Goal: Transaction & Acquisition: Purchase product/service

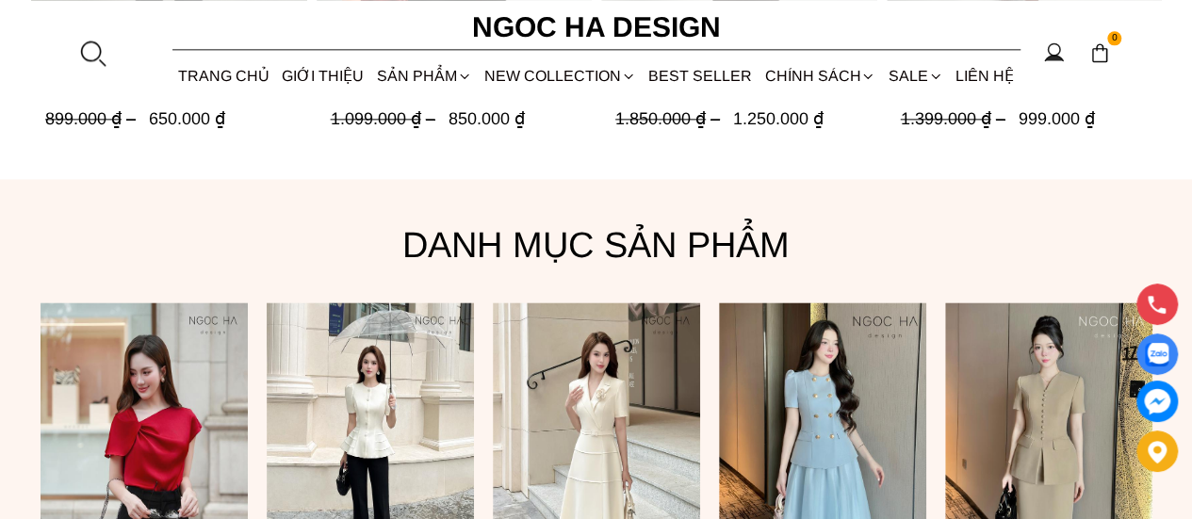
scroll to position [1319, 0]
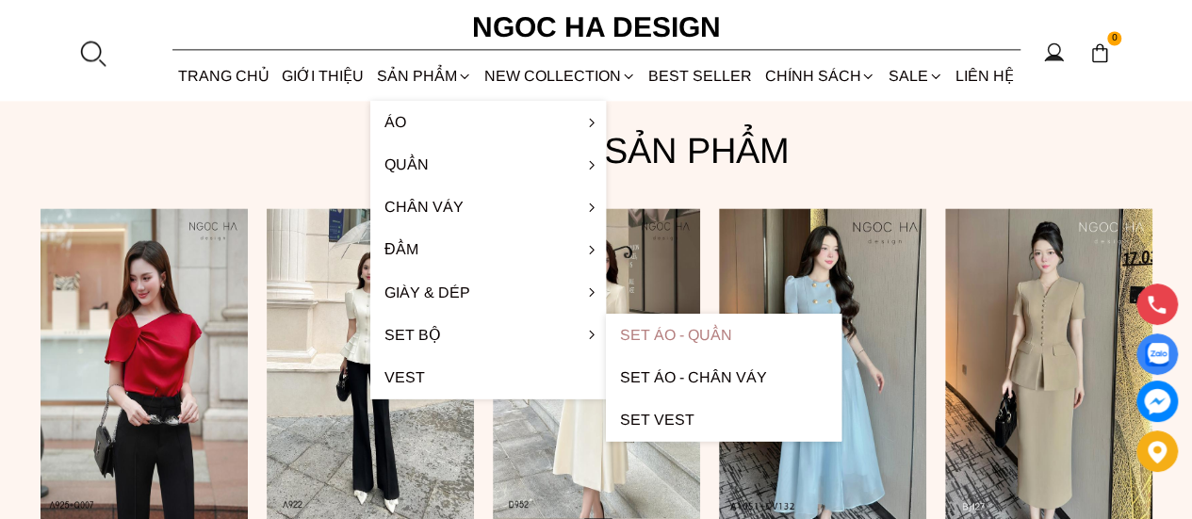
click at [674, 334] on link "Set Áo - Quần" at bounding box center [724, 335] width 236 height 42
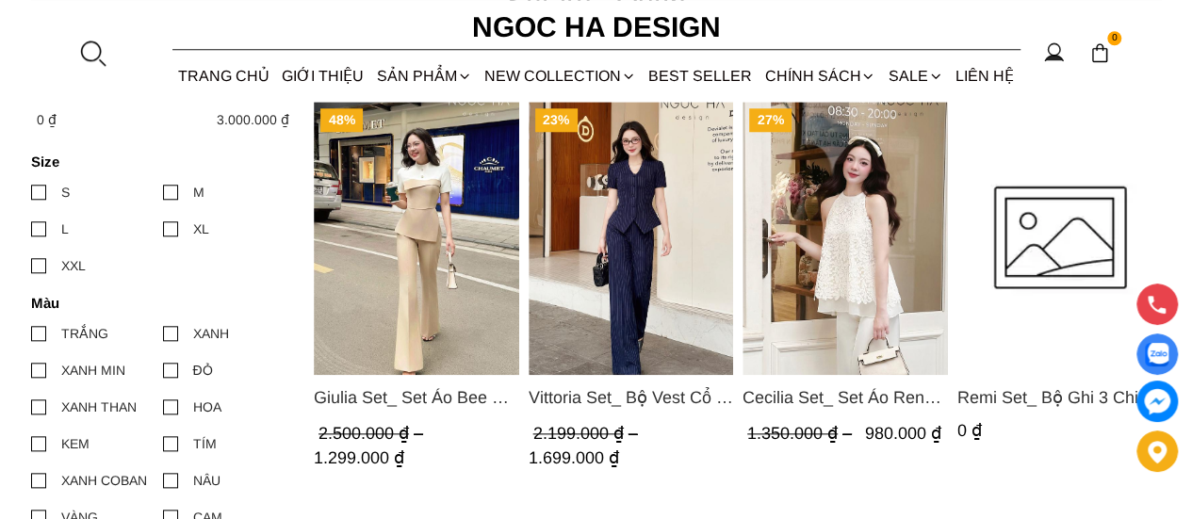
scroll to position [848, 0]
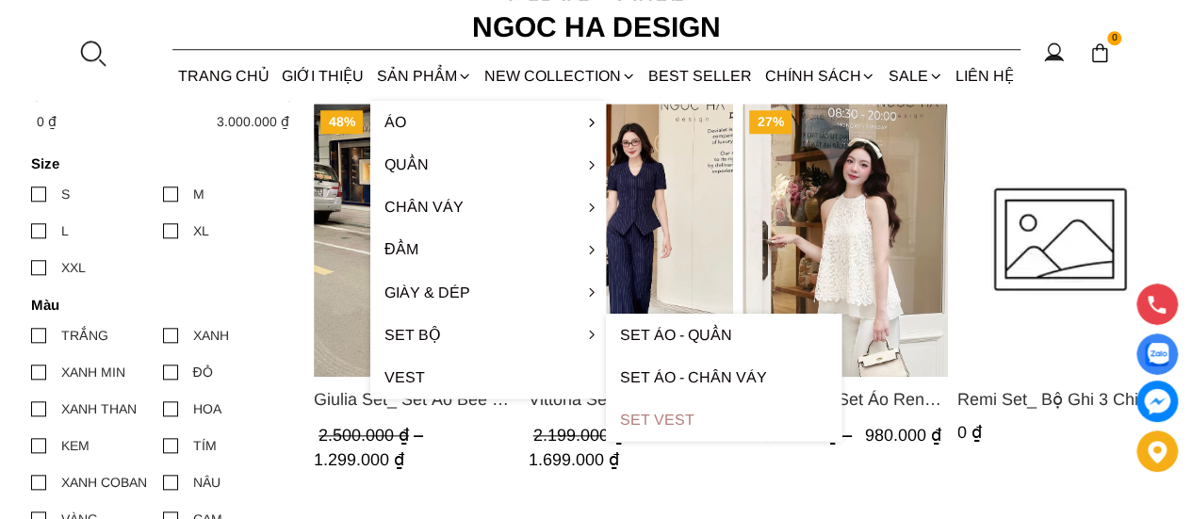
click at [673, 417] on link "Set Vest" at bounding box center [724, 420] width 236 height 42
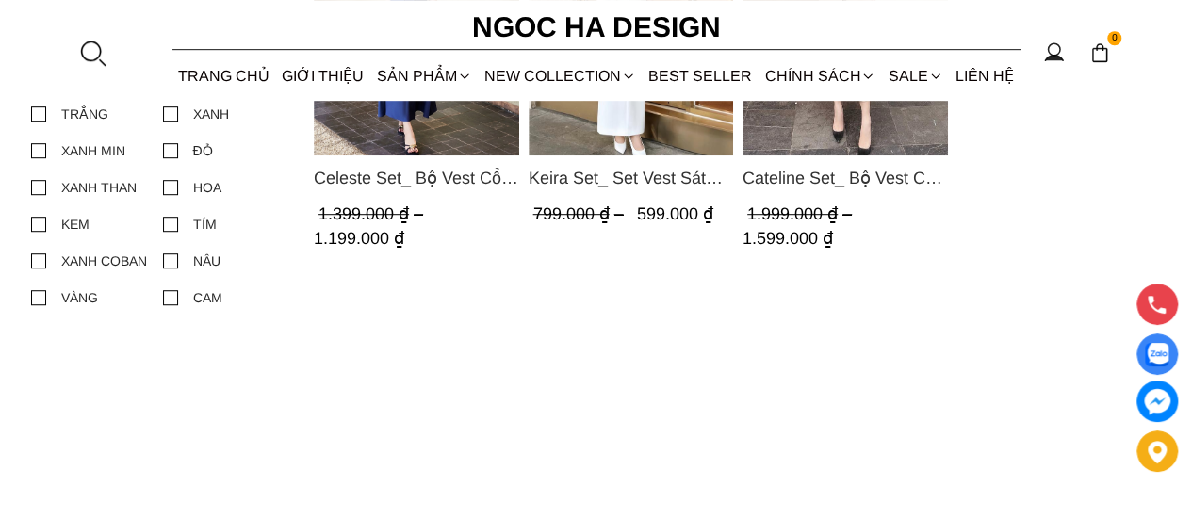
scroll to position [660, 0]
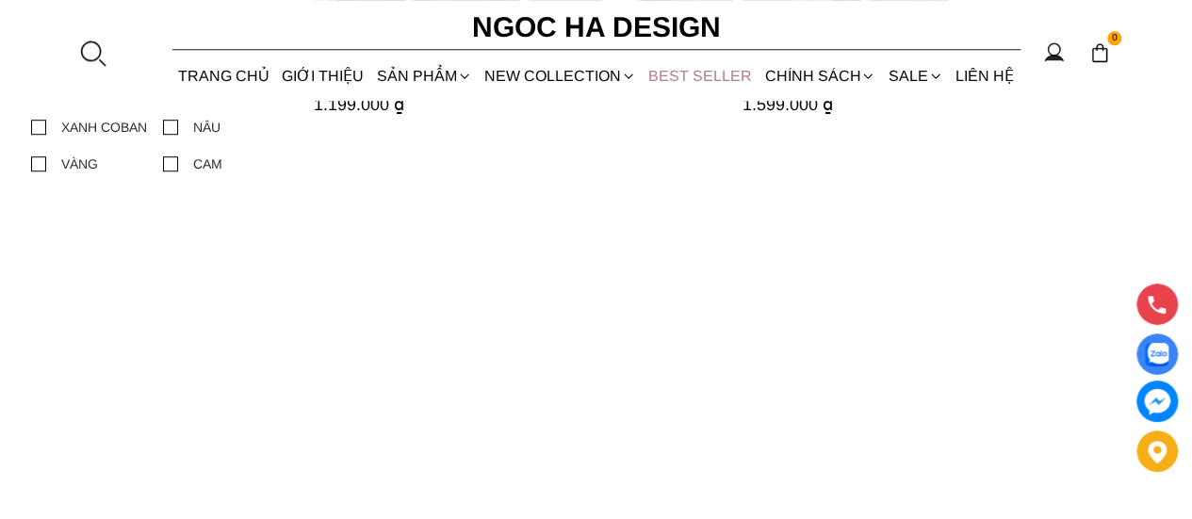
click at [714, 74] on link "BEST SELLER" at bounding box center [701, 76] width 116 height 50
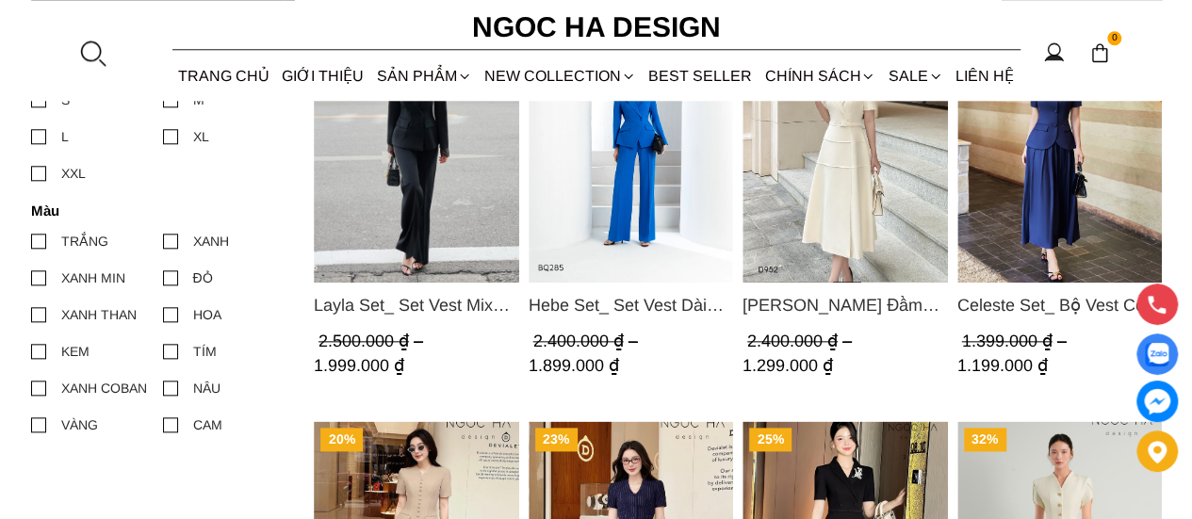
scroll to position [848, 0]
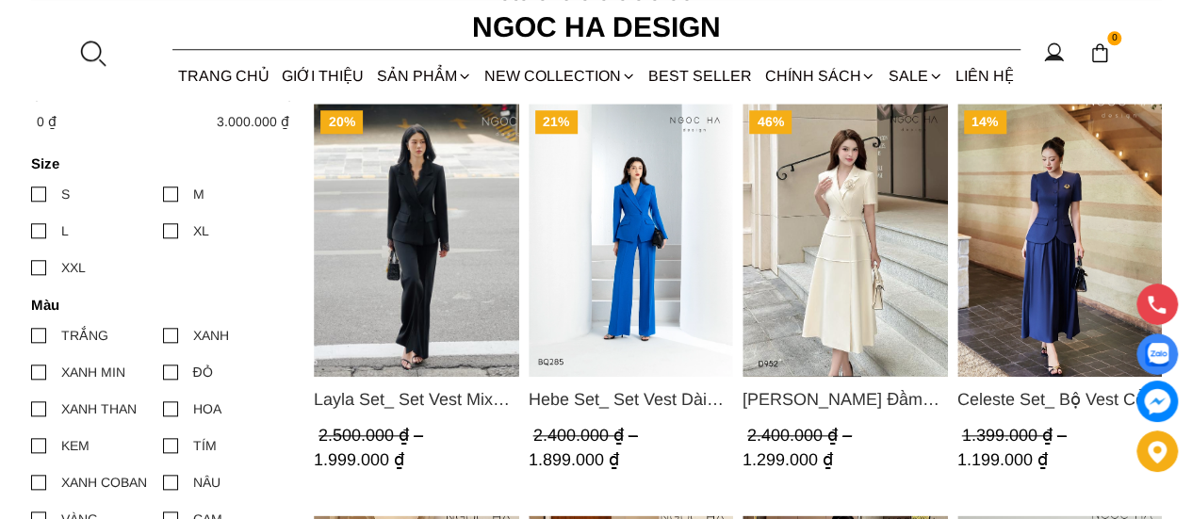
click at [418, 289] on img "Product image - Layla Set_ Set Vest Mix Ren Đen Quần Suông BQ-06" at bounding box center [416, 240] width 205 height 273
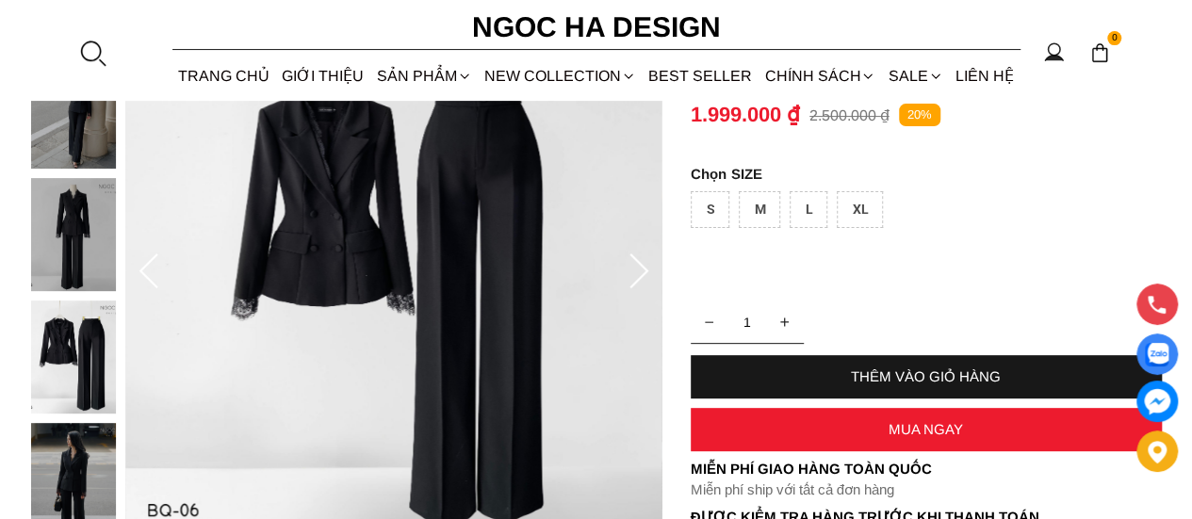
scroll to position [188, 0]
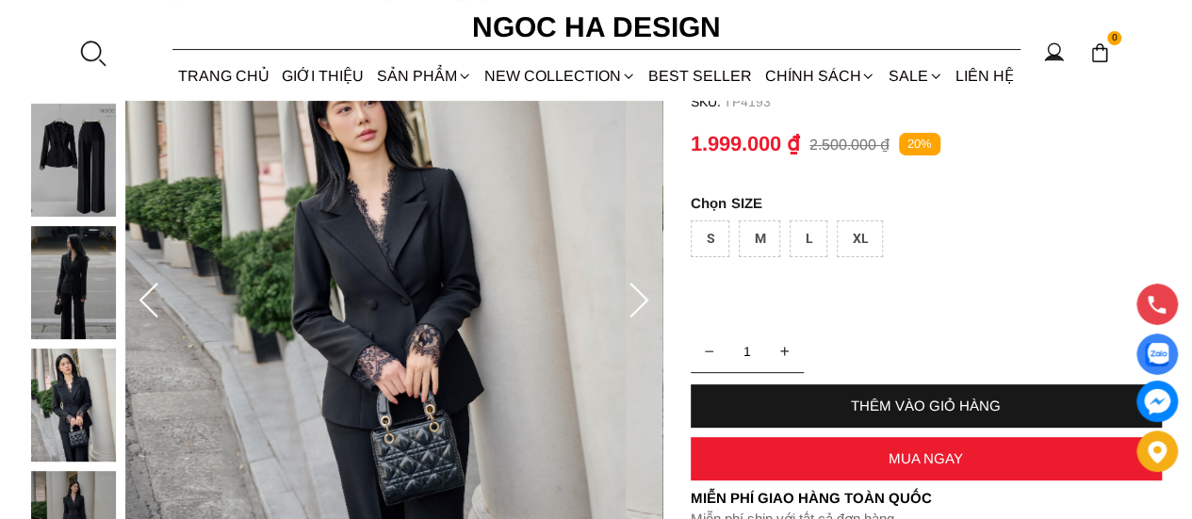
click at [89, 172] on div at bounding box center [78, 287] width 94 height 1102
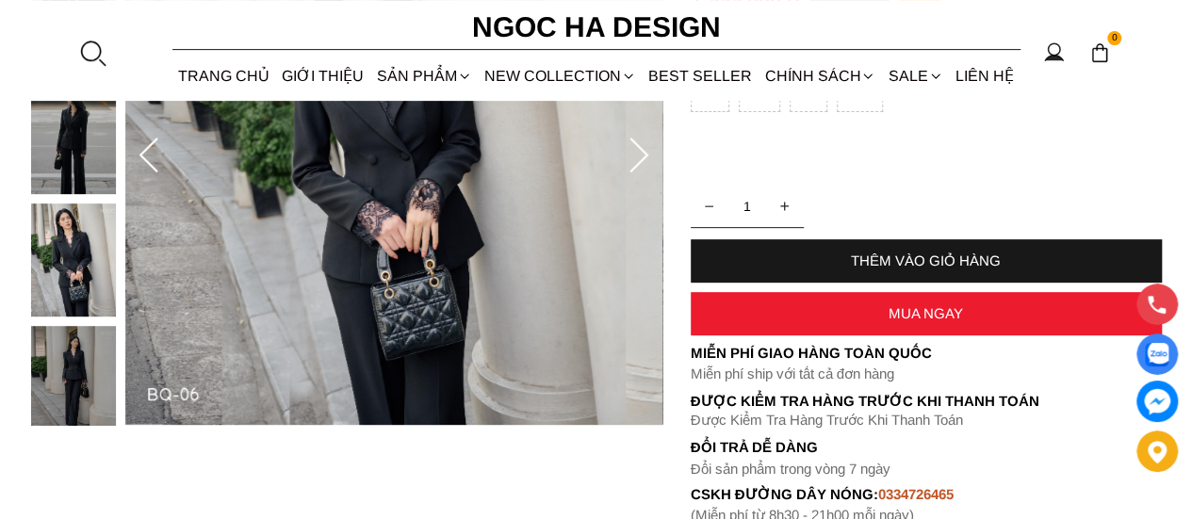
scroll to position [283, 0]
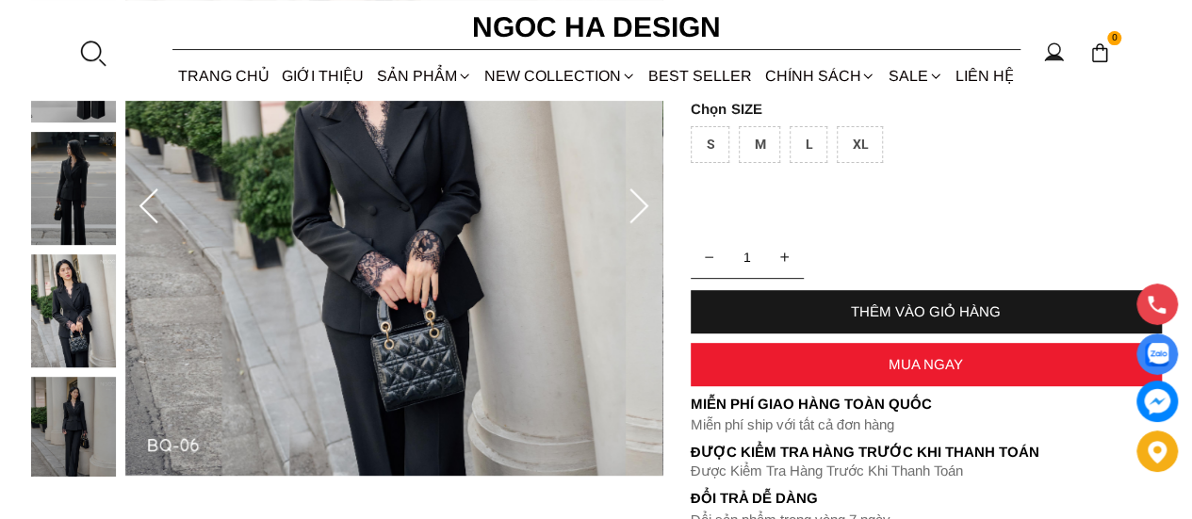
click at [87, 291] on div at bounding box center [78, 193] width 94 height 1102
click at [100, 195] on img at bounding box center [73, 188] width 85 height 113
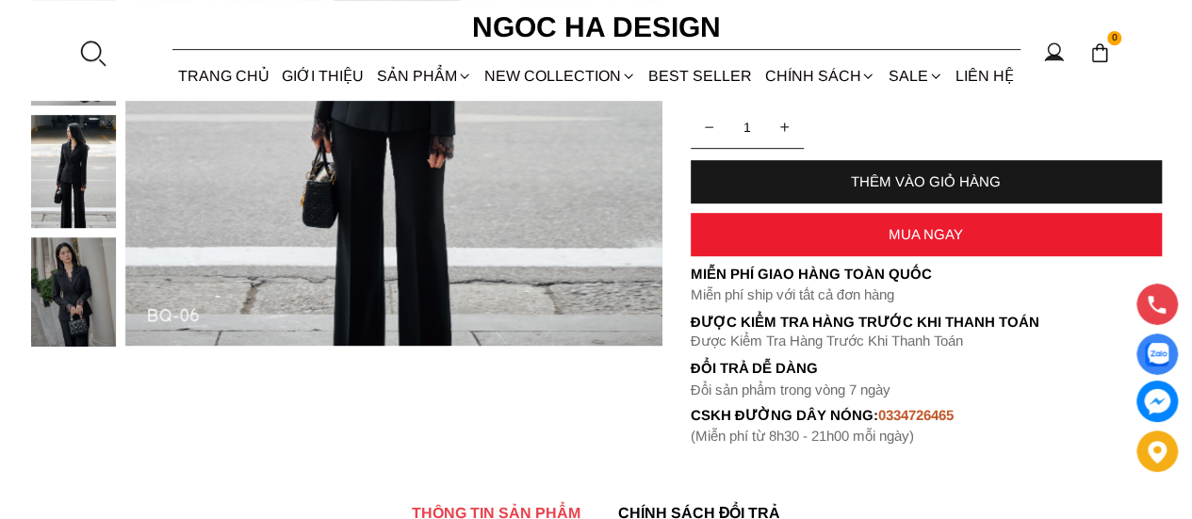
scroll to position [471, 0]
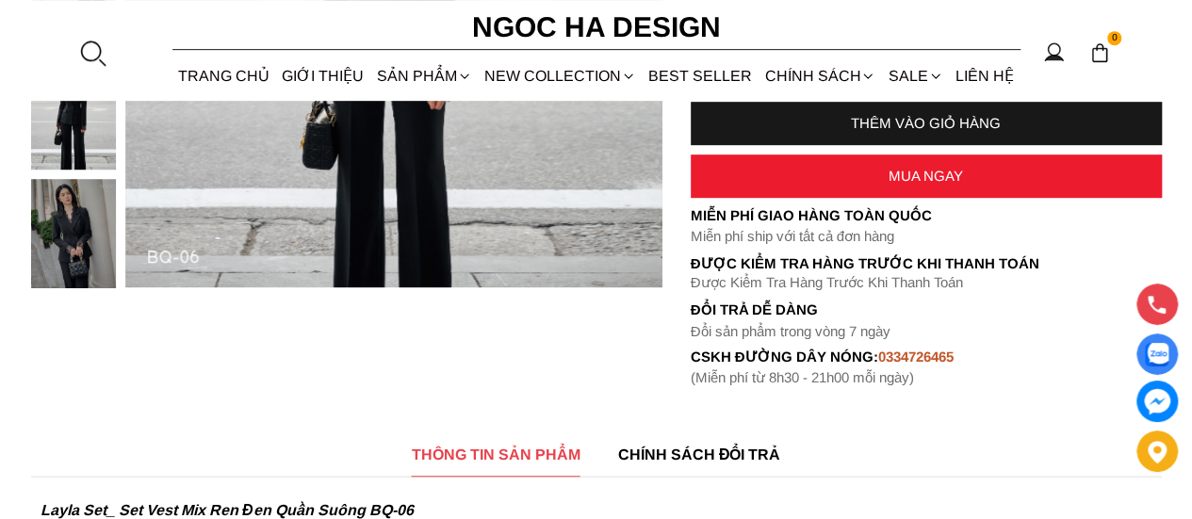
click at [67, 246] on img at bounding box center [73, 235] width 85 height 113
